Goal: Task Accomplishment & Management: Use online tool/utility

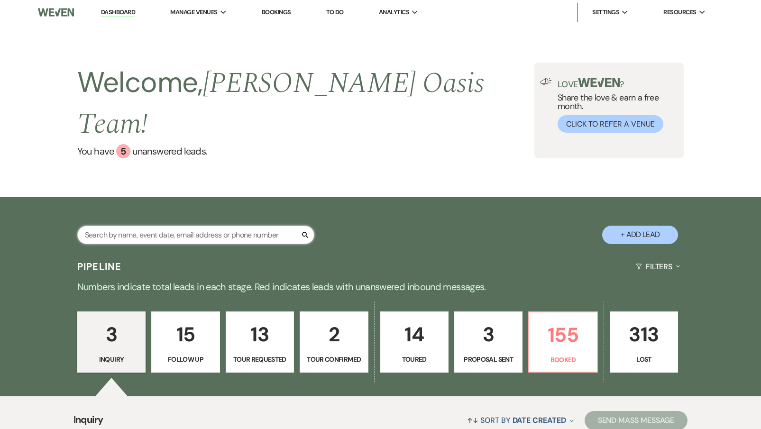
click at [127, 226] on input "text" at bounding box center [195, 235] width 237 height 19
type input "[PERSON_NAME]"
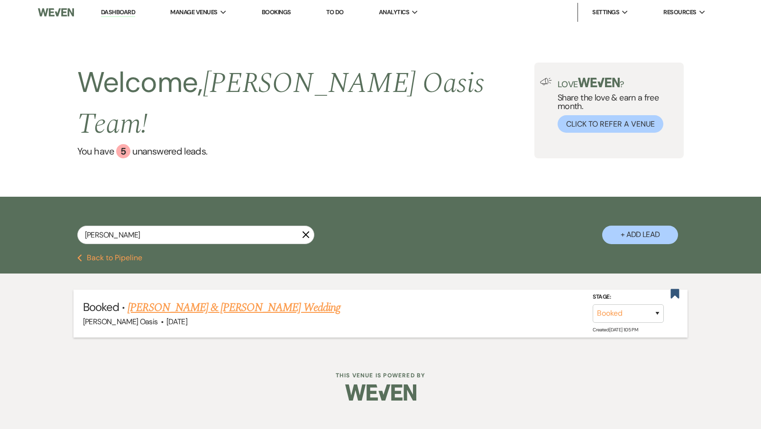
click at [225, 299] on link "[PERSON_NAME] & [PERSON_NAME] Wedding" at bounding box center [234, 307] width 213 height 17
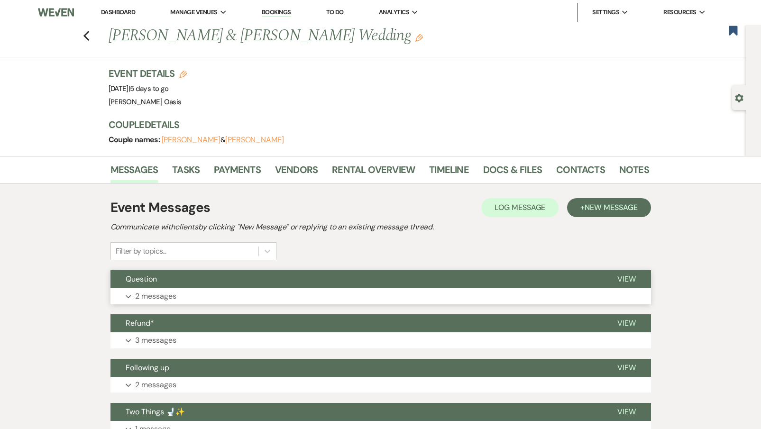
click at [260, 283] on button "Question" at bounding box center [357, 279] width 492 height 18
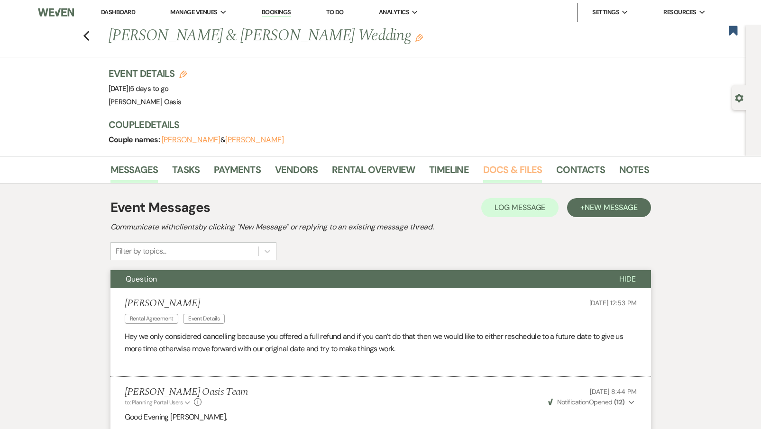
click at [527, 167] on link "Docs & Files" at bounding box center [512, 172] width 59 height 21
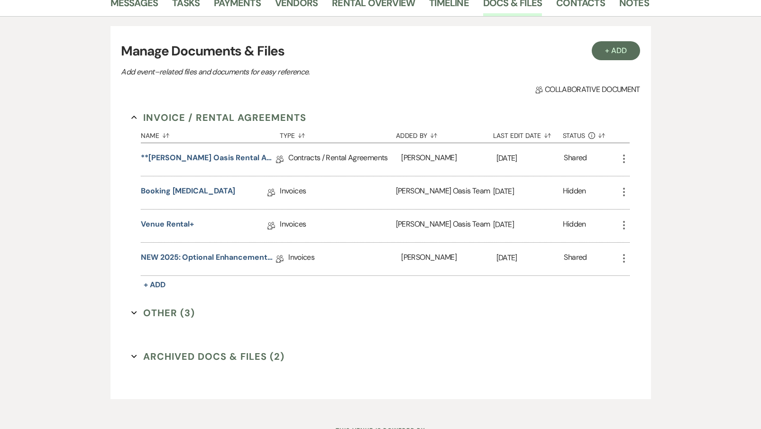
scroll to position [171, 0]
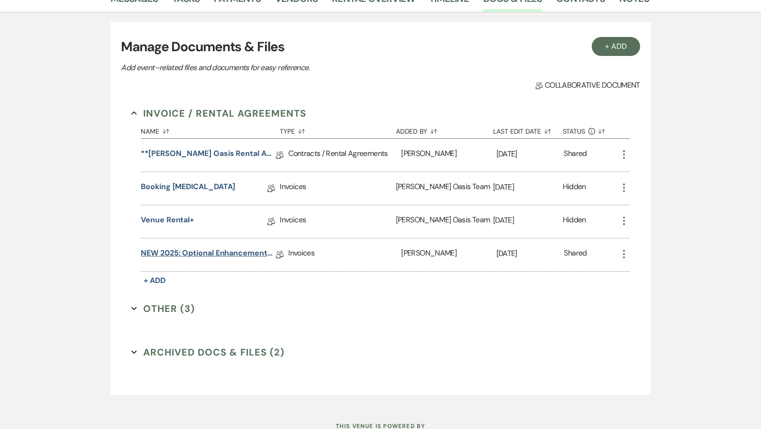
click at [204, 249] on link "NEW 2025: Optional Enhancements + Information" at bounding box center [208, 255] width 135 height 15
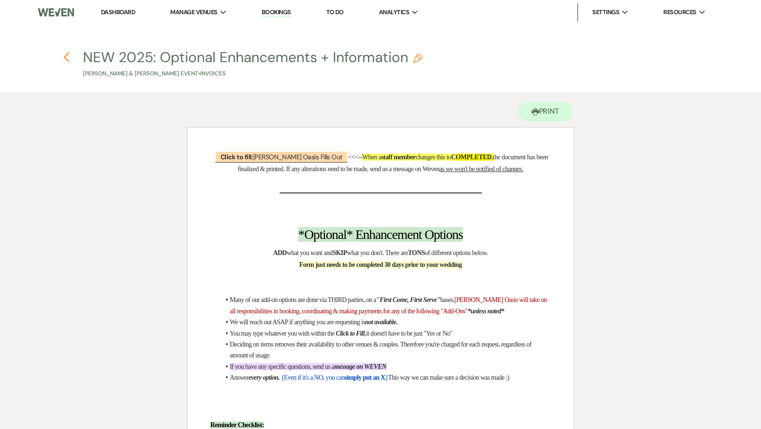
click at [65, 58] on use "button" at bounding box center [67, 57] width 6 height 10
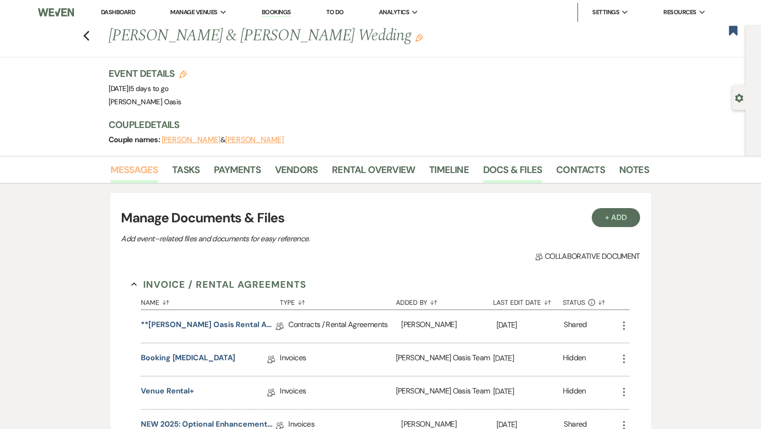
click at [124, 176] on link "Messages" at bounding box center [135, 172] width 48 height 21
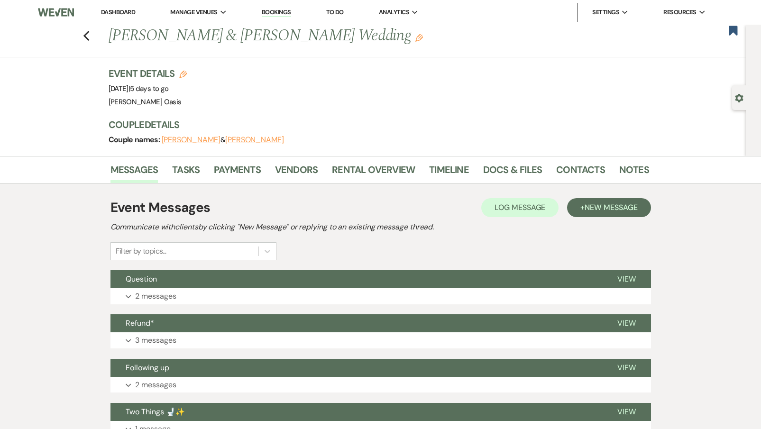
scroll to position [0, 0]
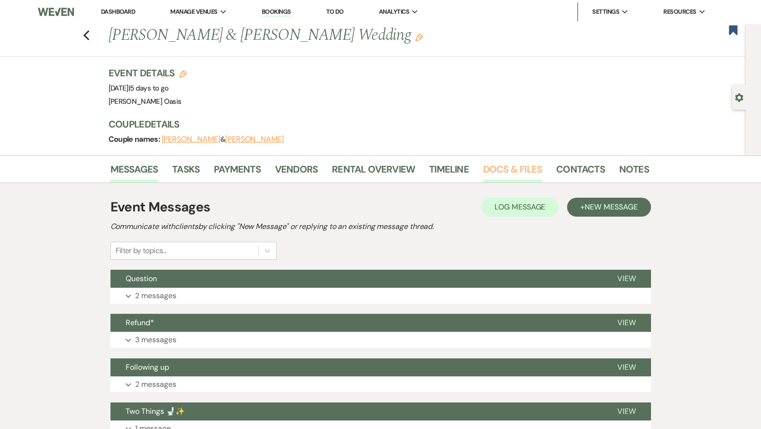
click at [503, 178] on link "Docs & Files" at bounding box center [512, 172] width 59 height 21
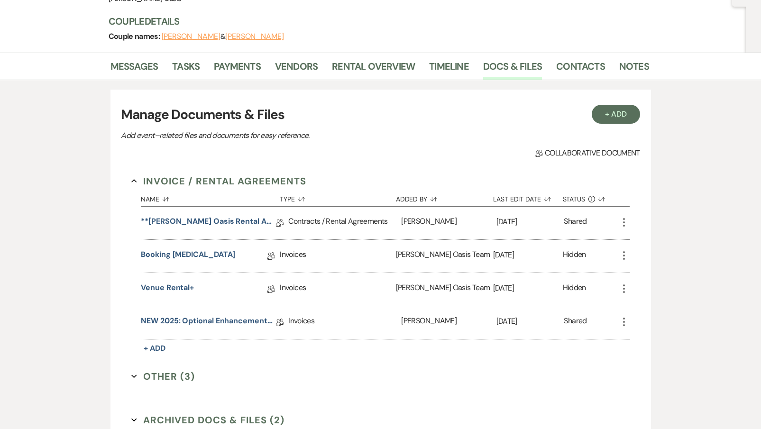
scroll to position [110, 0]
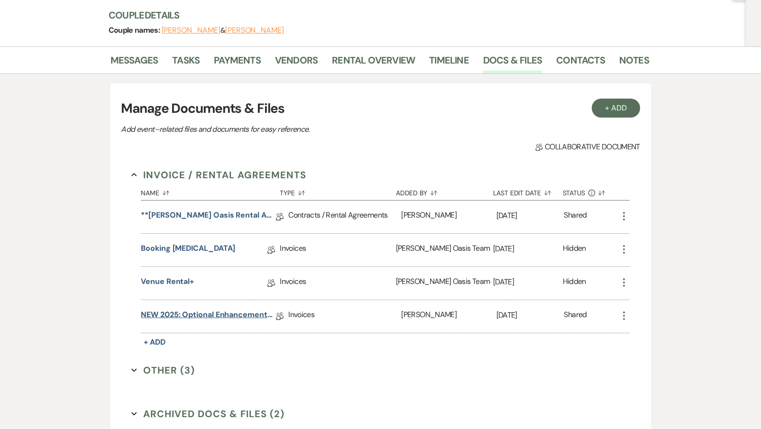
click at [237, 311] on link "NEW 2025: Optional Enhancements + Information" at bounding box center [208, 316] width 135 height 15
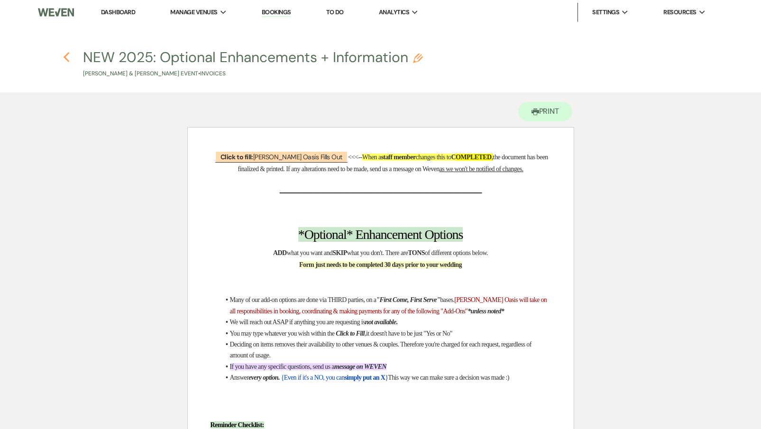
click at [66, 57] on icon "Previous" at bounding box center [66, 57] width 7 height 11
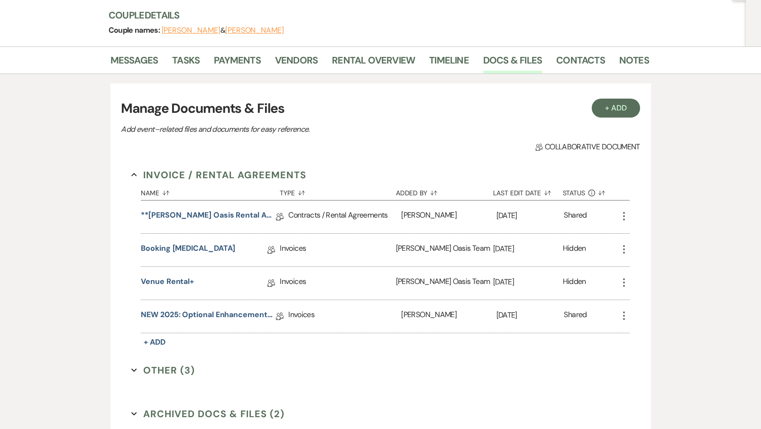
click at [269, 63] on li "Payments" at bounding box center [244, 62] width 61 height 23
click at [280, 63] on link "Vendors" at bounding box center [296, 63] width 43 height 21
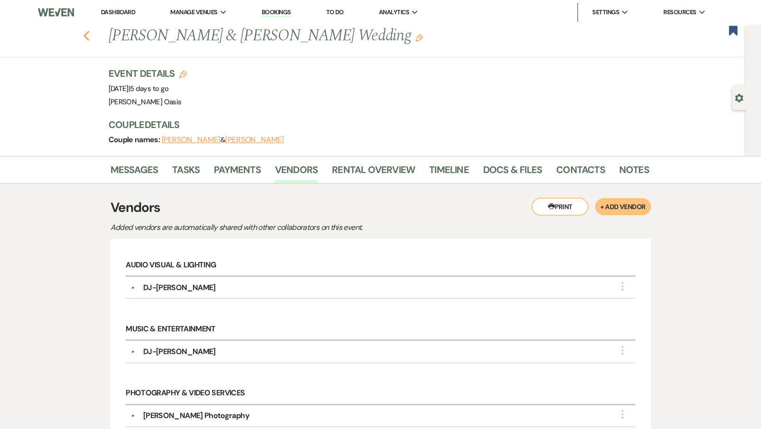
click at [84, 40] on icon "Previous" at bounding box center [86, 35] width 7 height 11
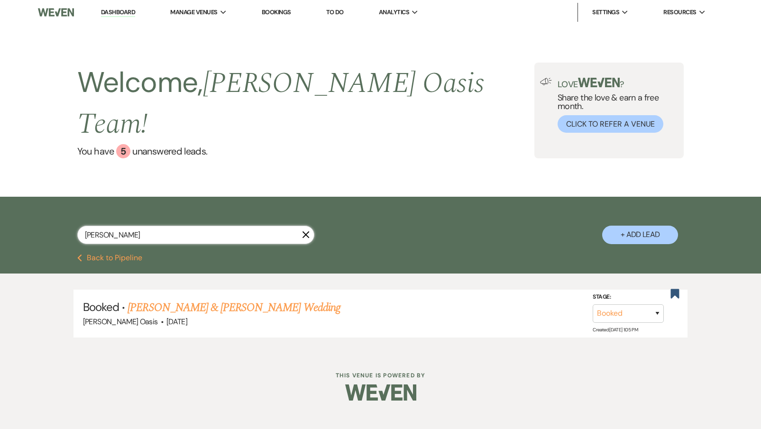
drag, startPoint x: 111, startPoint y: 209, endPoint x: 55, endPoint y: 205, distance: 57.1
click at [57, 206] on div "[PERSON_NAME] X + Add Lead" at bounding box center [380, 227] width 683 height 50
type input "[PERSON_NAME]"
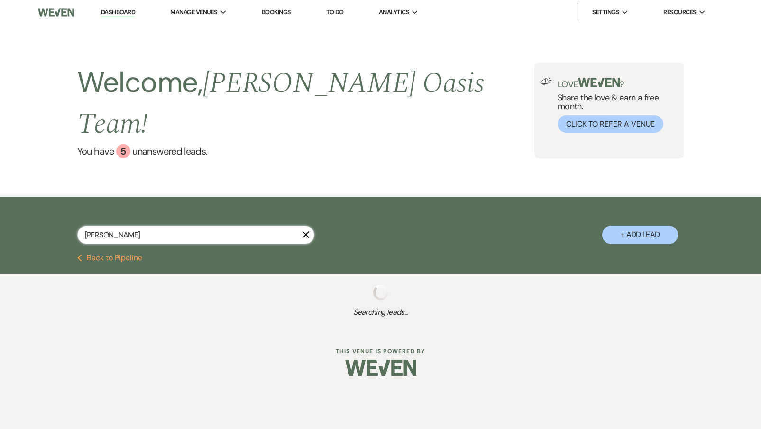
select select "8"
select select "1"
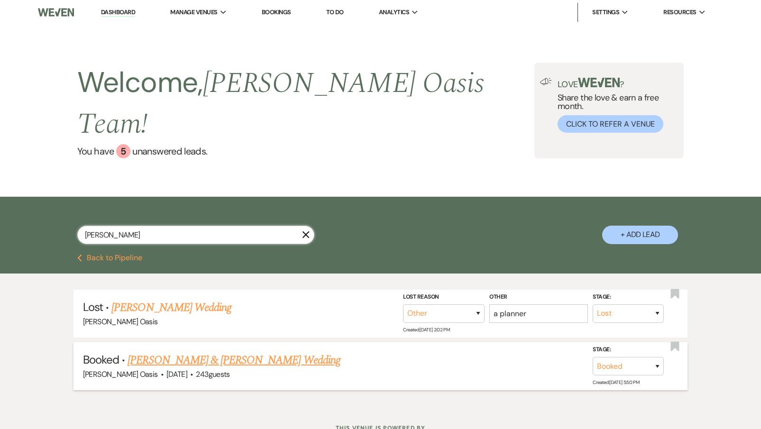
type input "[PERSON_NAME]"
click at [151, 352] on link "[PERSON_NAME] & [PERSON_NAME] Wedding" at bounding box center [234, 360] width 213 height 17
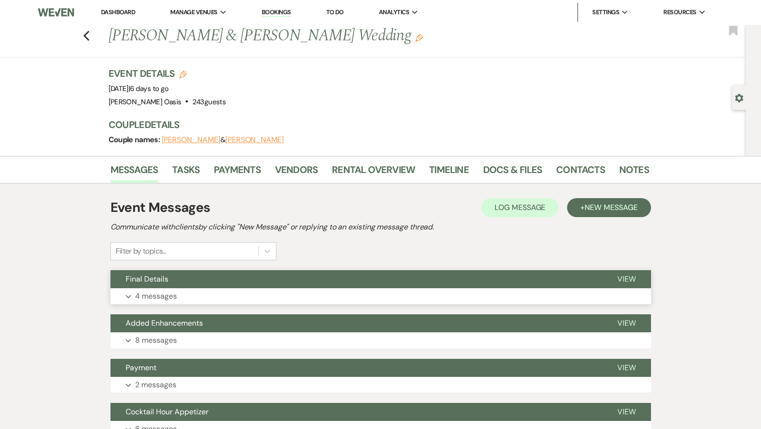
click at [174, 280] on button "Final Details" at bounding box center [357, 279] width 492 height 18
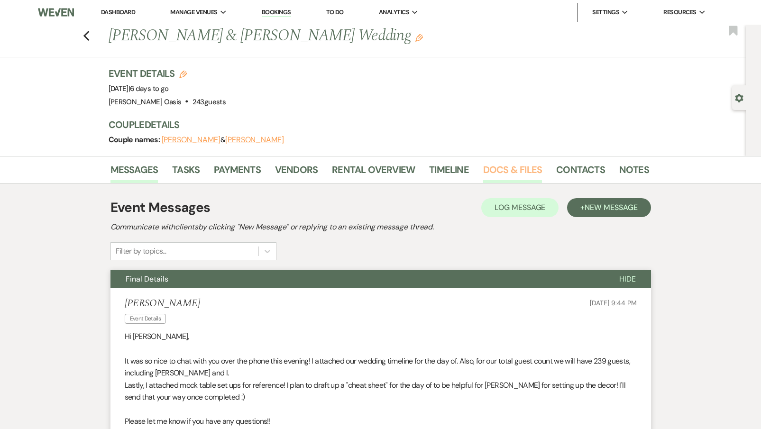
click at [529, 173] on link "Docs & Files" at bounding box center [512, 172] width 59 height 21
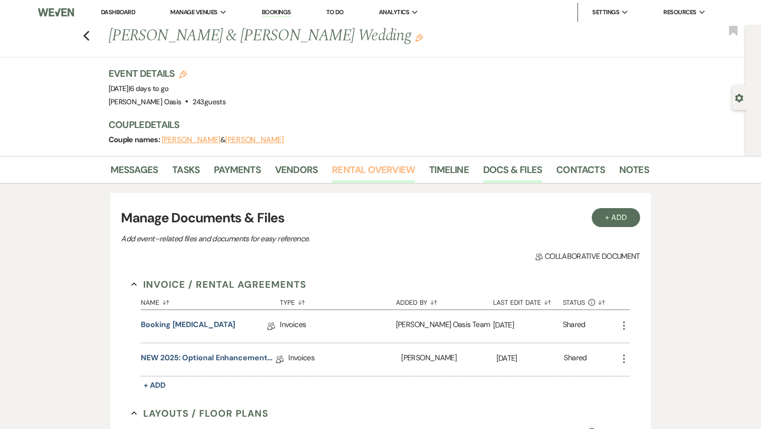
click at [386, 176] on link "Rental Overview" at bounding box center [373, 172] width 83 height 21
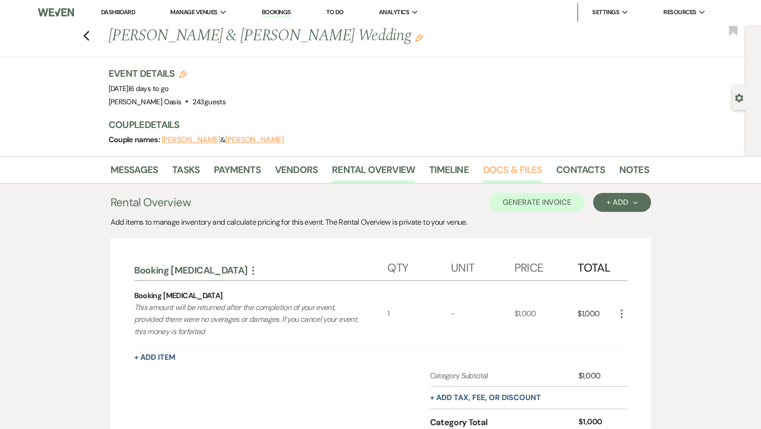
click at [513, 178] on link "Docs & Files" at bounding box center [512, 172] width 59 height 21
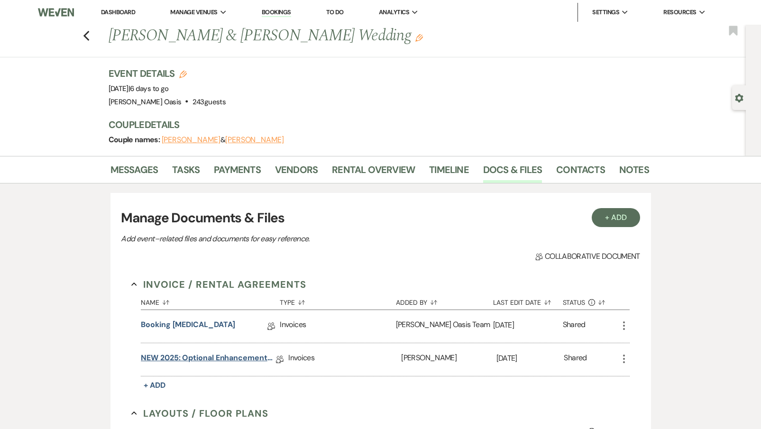
click at [202, 360] on link "NEW 2025: Optional Enhancements + Information" at bounding box center [208, 359] width 135 height 15
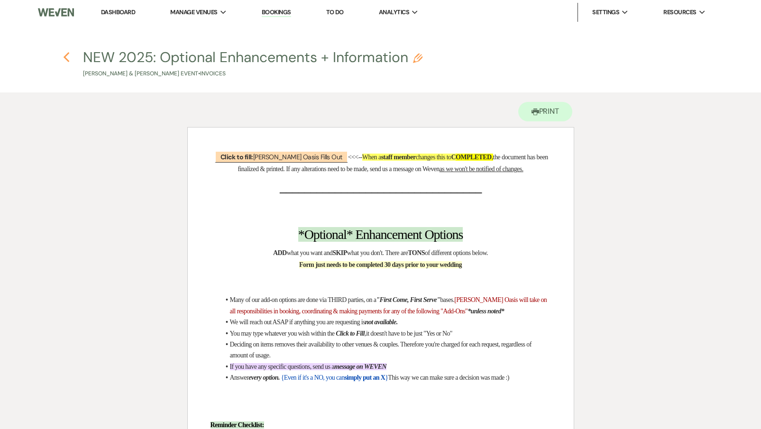
click at [68, 57] on icon "Previous" at bounding box center [66, 57] width 7 height 11
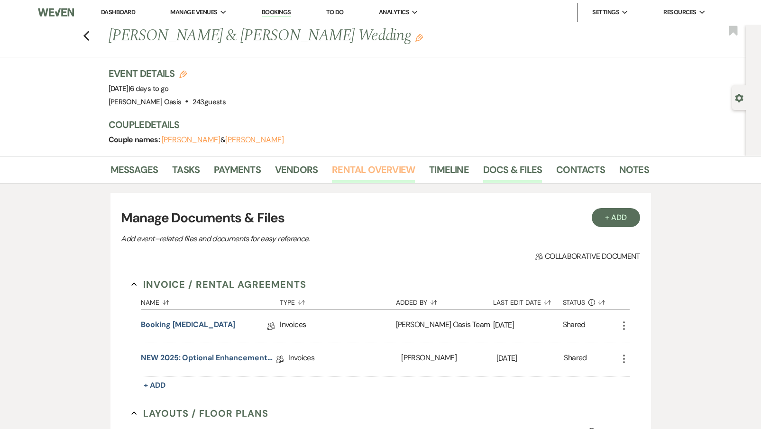
click at [386, 167] on link "Rental Overview" at bounding box center [373, 172] width 83 height 21
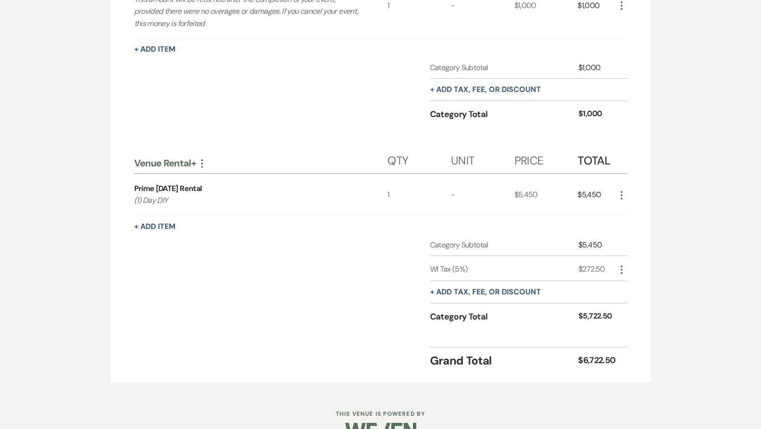
scroll to position [309, 0]
drag, startPoint x: 605, startPoint y: 191, endPoint x: 580, endPoint y: 194, distance: 25.4
click at [580, 194] on div "$5,450" at bounding box center [597, 194] width 38 height 42
copy div "5,450"
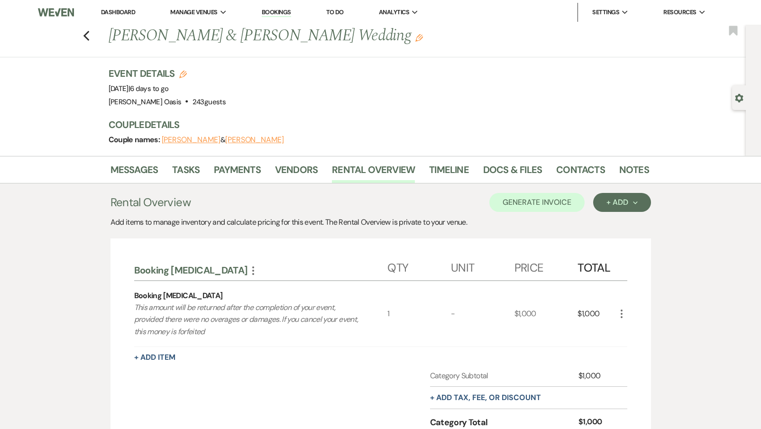
scroll to position [0, 0]
click at [629, 205] on div "+ Add Next" at bounding box center [622, 203] width 31 height 8
click at [611, 237] on button "Category" at bounding box center [618, 238] width 50 height 15
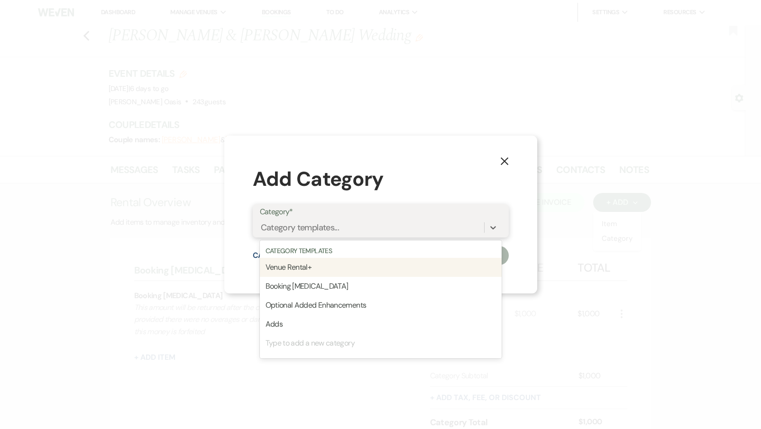
click at [388, 226] on div "Category templates..." at bounding box center [372, 228] width 224 height 17
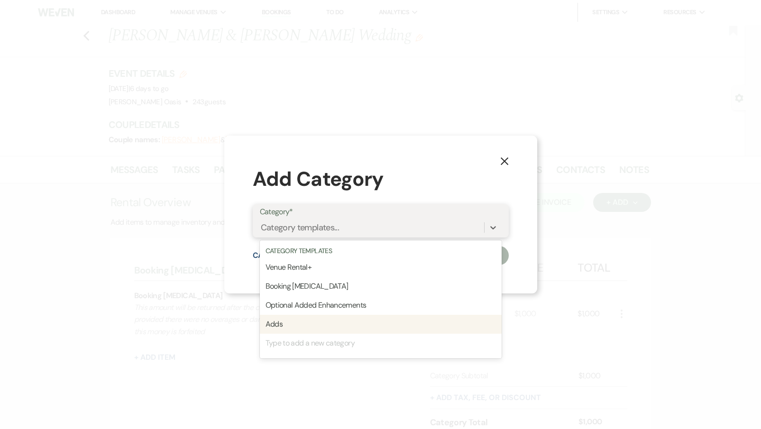
click at [288, 324] on div "Adds" at bounding box center [381, 324] width 242 height 19
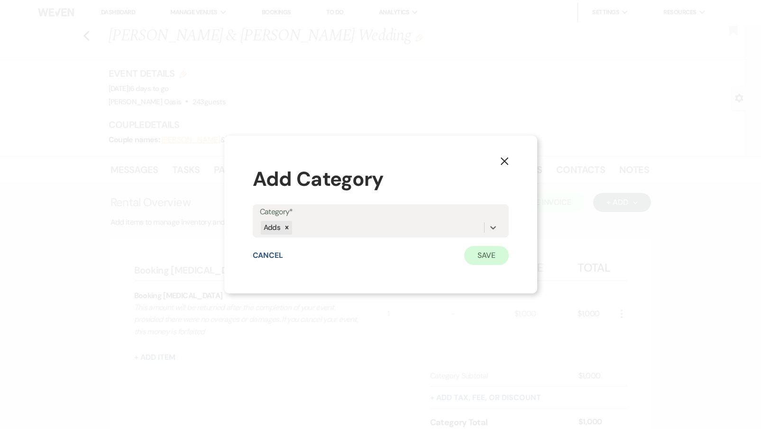
click at [504, 253] on button "Save" at bounding box center [486, 255] width 45 height 19
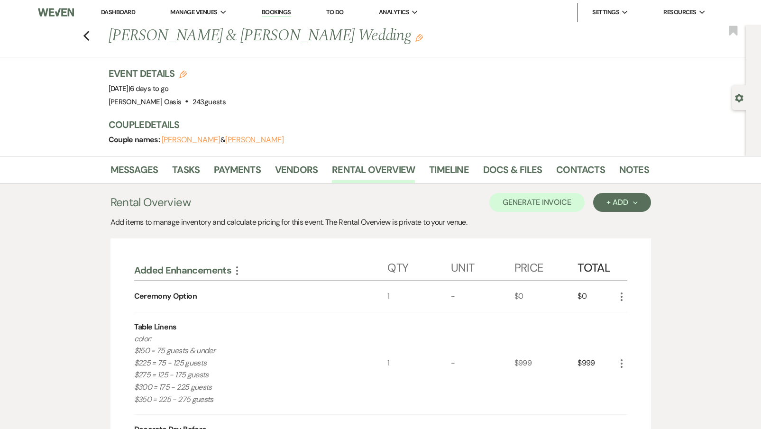
click at [236, 270] on icon "More" at bounding box center [236, 270] width 11 height 11
click at [271, 306] on button "Pencil Edit Category Name" at bounding box center [279, 303] width 96 height 15
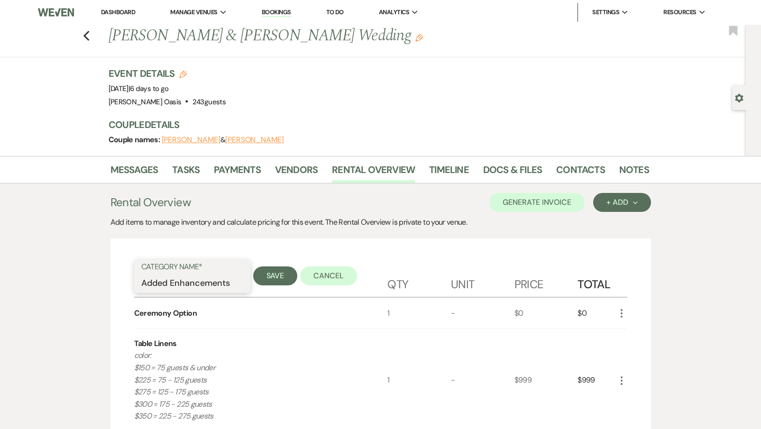
drag, startPoint x: 232, startPoint y: 283, endPoint x: 109, endPoint y: 259, distance: 125.1
type input "Venue Rental+"
click at [289, 278] on button "Save" at bounding box center [275, 276] width 45 height 19
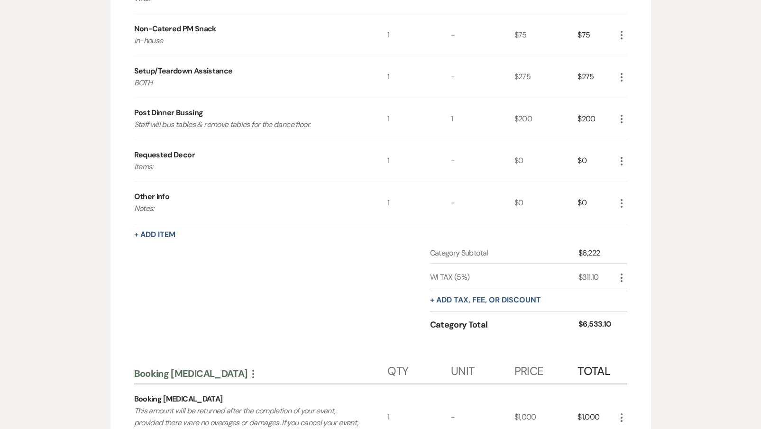
scroll to position [896, 0]
click at [167, 230] on button "+ Add Item" at bounding box center [154, 234] width 41 height 8
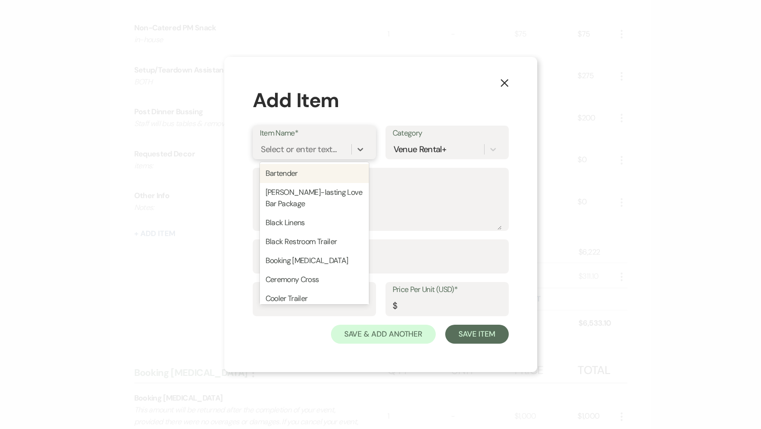
click at [324, 152] on div "Select or enter text..." at bounding box center [299, 149] width 76 height 13
type input "Sa"
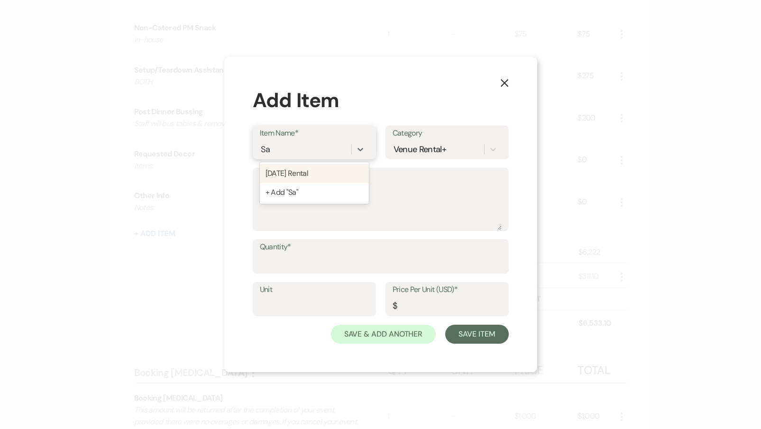
click at [302, 174] on div "[DATE] Rental" at bounding box center [314, 173] width 109 height 19
type textarea "(1) Day DIY"
type input "1"
type input "0"
click at [421, 306] on input "0" at bounding box center [447, 306] width 109 height 19
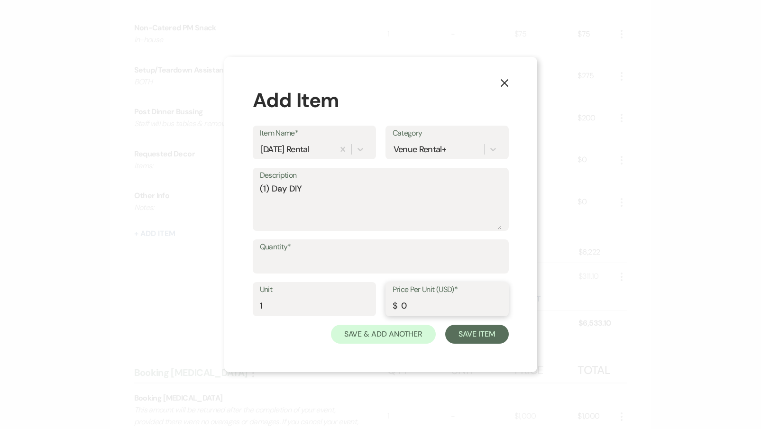
paste input "number"
click at [349, 251] on label "Quantity*" at bounding box center [381, 247] width 242 height 14
click at [349, 254] on input "Quantity*" at bounding box center [381, 263] width 242 height 19
type input "1"
click at [406, 304] on input "Price Per Unit (USD)*" at bounding box center [447, 306] width 109 height 19
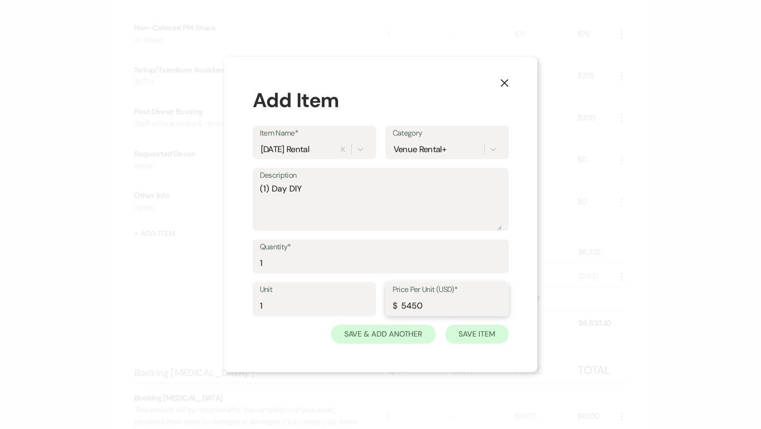
type input "5450"
click at [464, 333] on button "Save Item" at bounding box center [476, 334] width 63 height 19
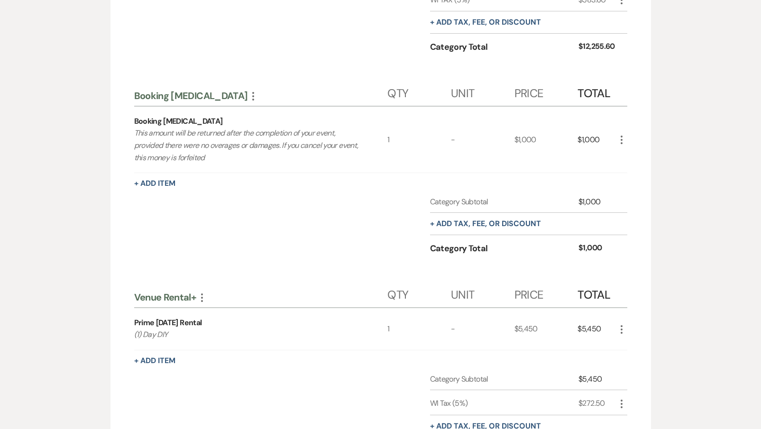
scroll to position [1223, 0]
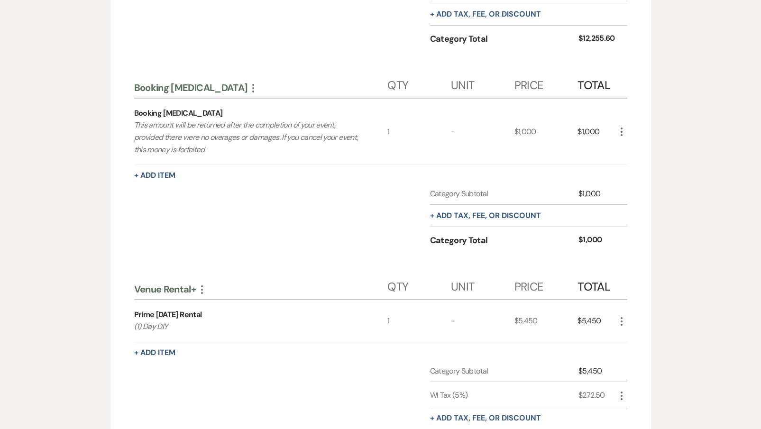
click at [200, 284] on icon "More" at bounding box center [201, 289] width 11 height 11
click at [216, 340] on ul "Collapse Move Up Pencil Edit Category Name Delete Delete Category" at bounding box center [243, 323] width 94 height 55
click at [218, 336] on button "Delete Delete Category" at bounding box center [243, 338] width 94 height 15
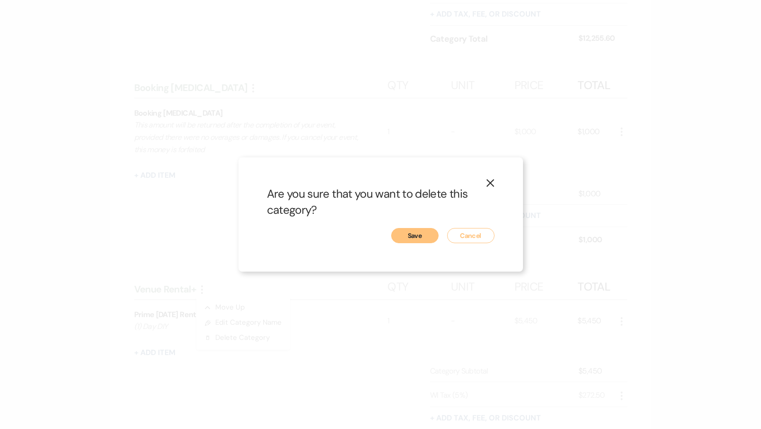
click at [423, 237] on button "Save" at bounding box center [414, 235] width 47 height 15
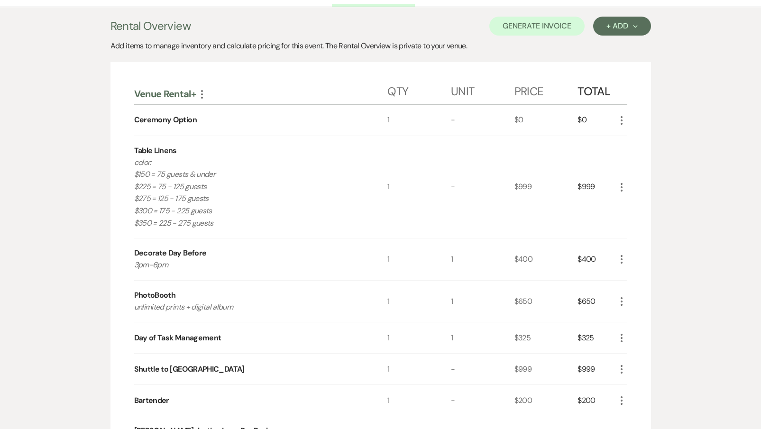
scroll to position [176, 0]
click at [620, 120] on icon "More" at bounding box center [621, 121] width 11 height 11
click at [625, 159] on button "X Delete" at bounding box center [641, 154] width 51 height 15
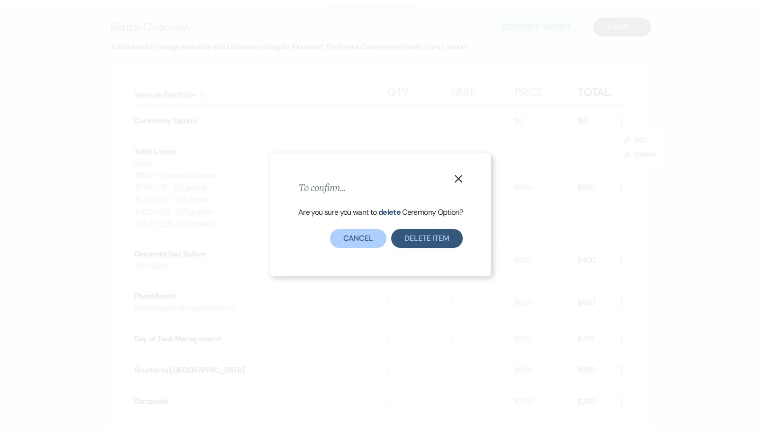
click at [412, 245] on button "Delete Item" at bounding box center [427, 238] width 72 height 19
